Goal: Task Accomplishment & Management: Manage account settings

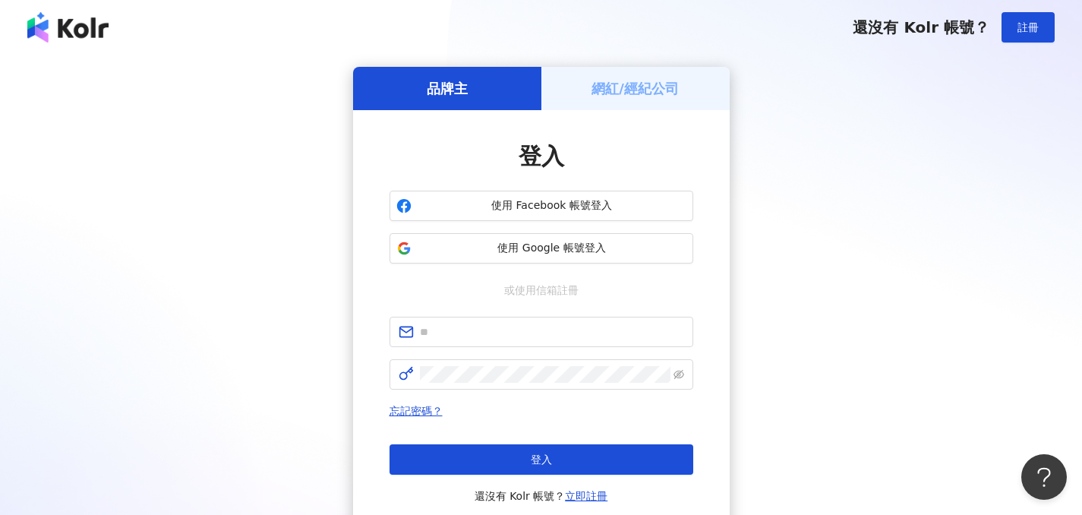
click at [605, 85] on h5 "網紅/經紀公司" at bounding box center [635, 88] width 87 height 19
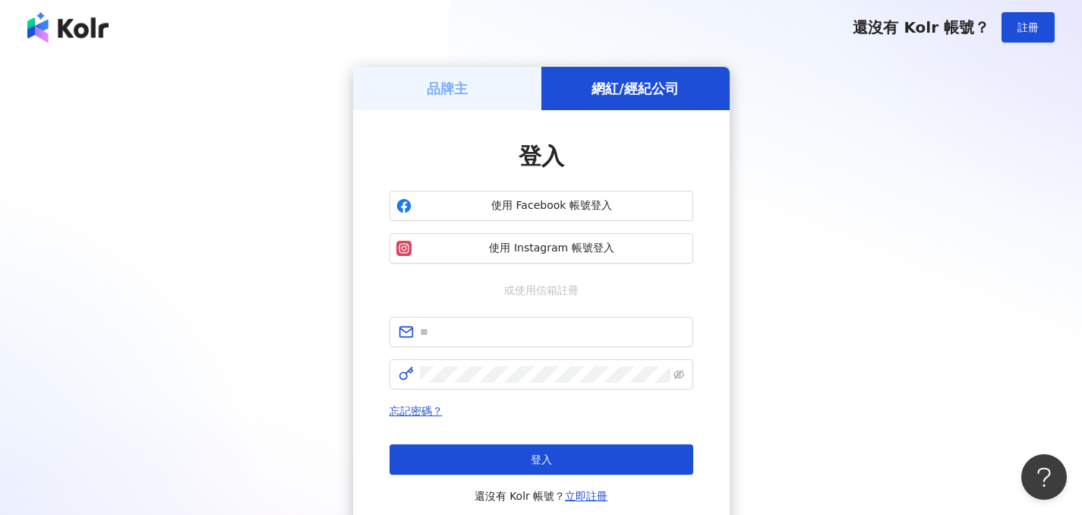
click at [440, 81] on h5 "品牌主" at bounding box center [447, 88] width 41 height 19
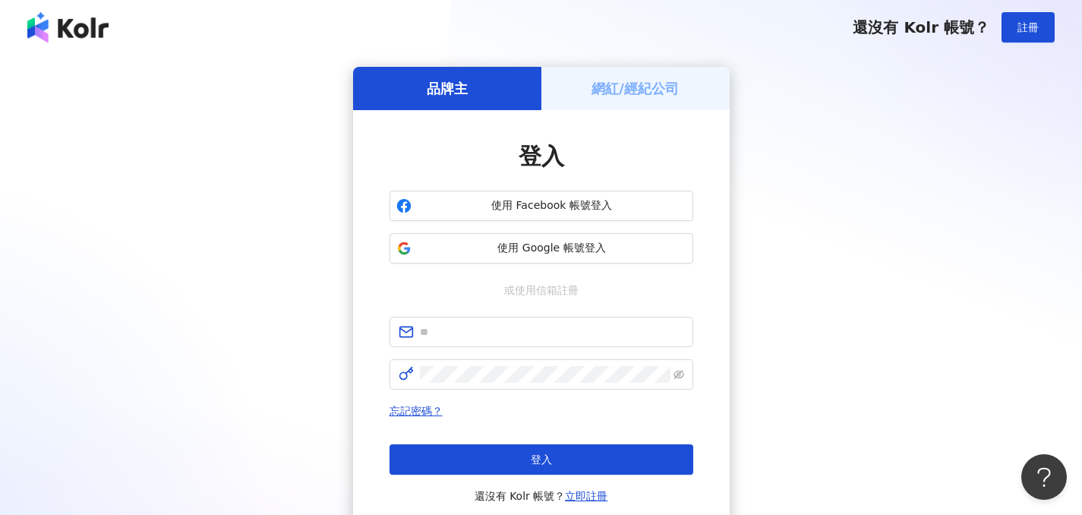
click at [619, 93] on h5 "網紅/經紀公司" at bounding box center [635, 88] width 87 height 19
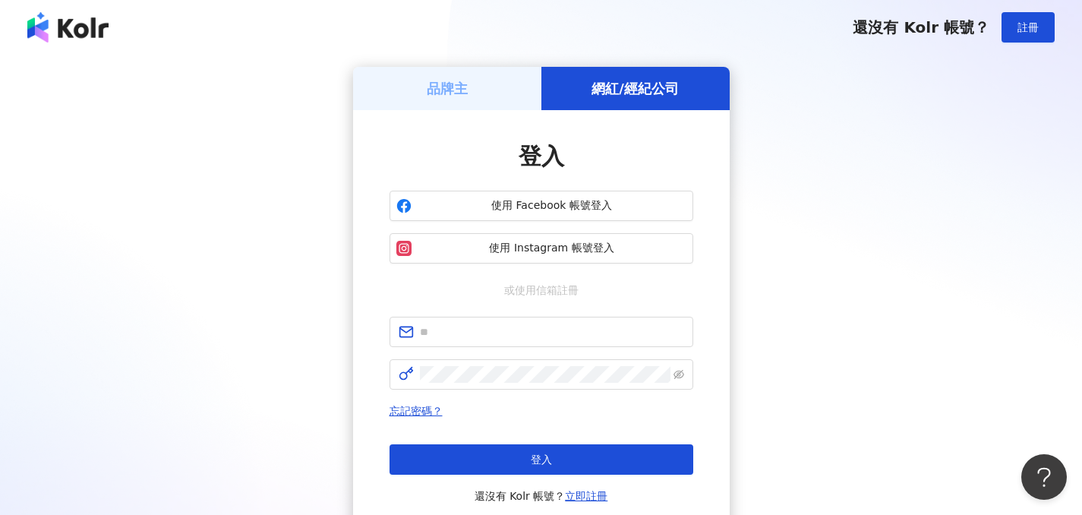
click at [462, 91] on h5 "品牌主" at bounding box center [447, 88] width 41 height 19
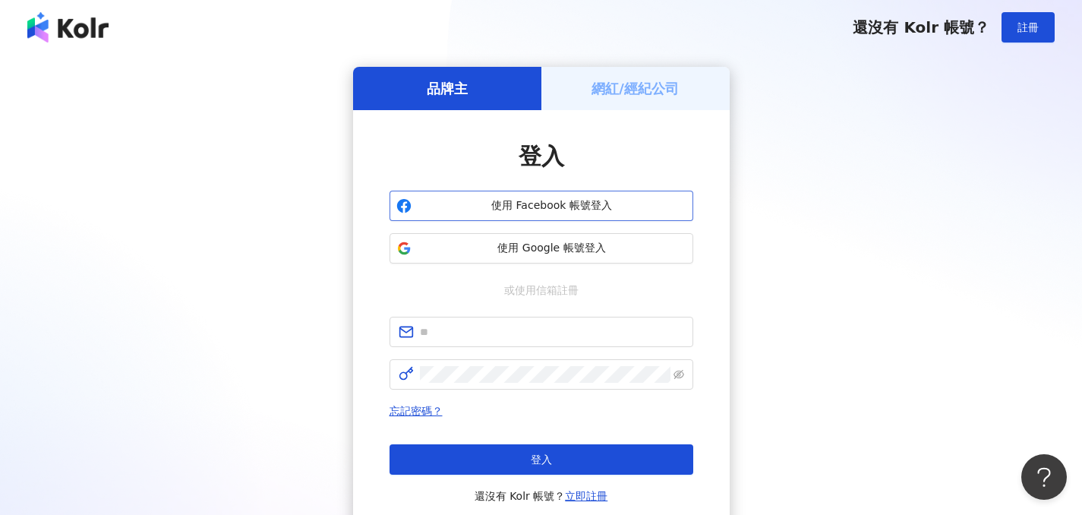
click at [570, 190] on div "登入 使用 Facebook 帳號登入 使用 Google 帳號登入 或使用信箱註冊 忘記密碼？ 登入 還沒有 Kolr 帳號？ 立即註冊" at bounding box center [542, 322] width 304 height 365
click at [531, 329] on input "text" at bounding box center [552, 332] width 264 height 17
paste input "**********"
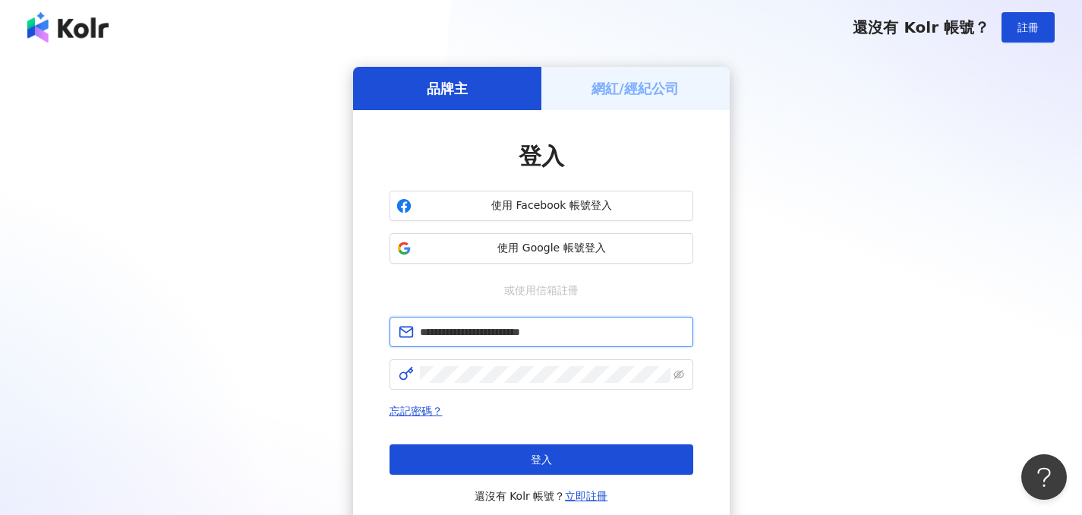
type input "**********"
click at [499, 385] on span at bounding box center [542, 374] width 304 height 30
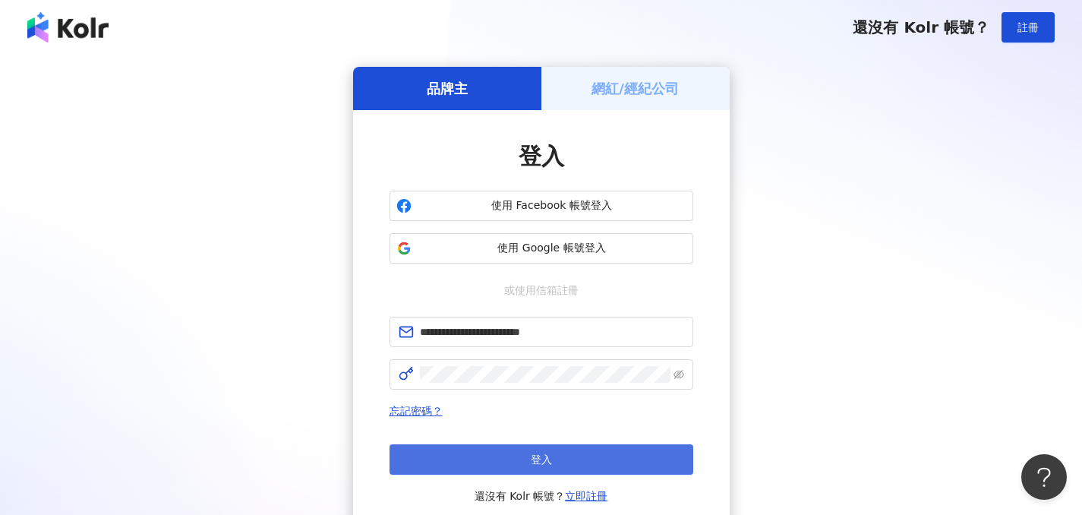
click at [513, 455] on button "登入" at bounding box center [542, 459] width 304 height 30
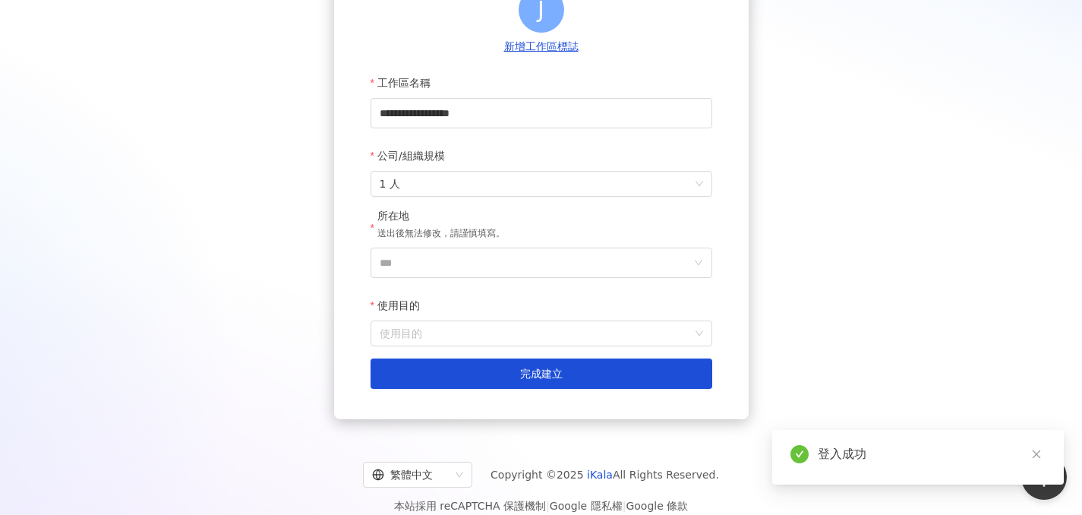
scroll to position [204, 0]
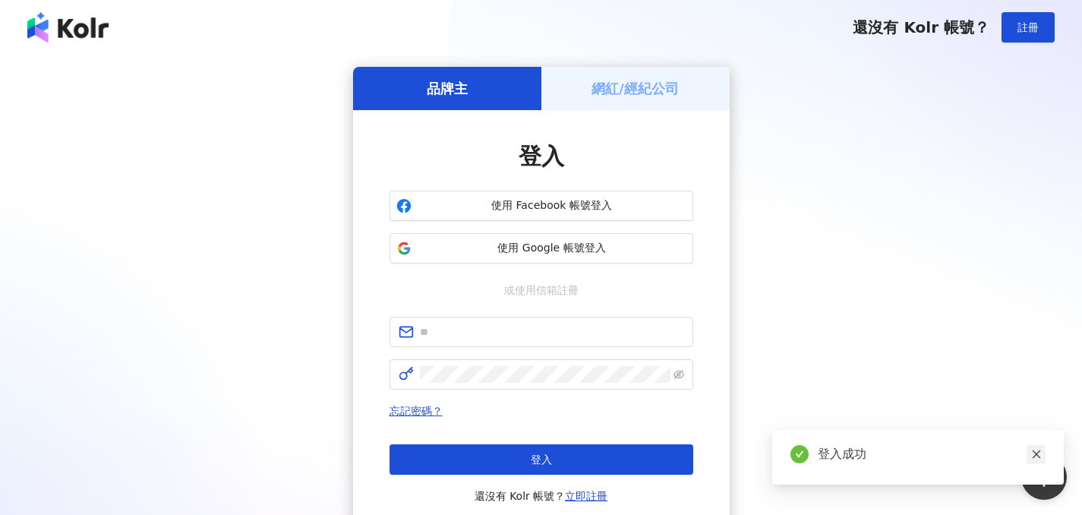
click at [1038, 458] on icon "close" at bounding box center [1036, 454] width 11 height 11
